Goal: Browse casually: Explore the website without a specific task or goal

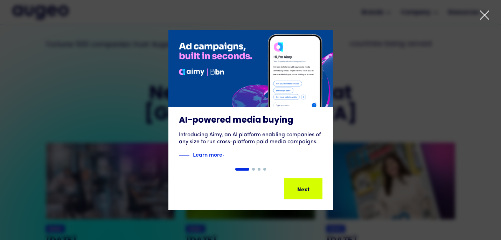
click at [493, 13] on div at bounding box center [250, 120] width 501 height 240
